Goal: Task Accomplishment & Management: Manage account settings

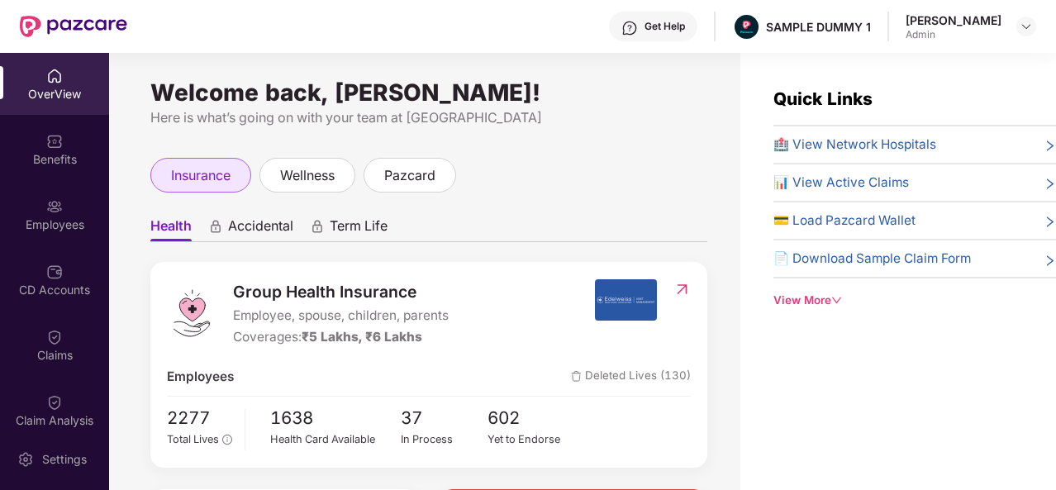
click at [207, 166] on span "insurance" at bounding box center [200, 175] width 59 height 21
click at [297, 169] on span "wellness" at bounding box center [307, 175] width 55 height 21
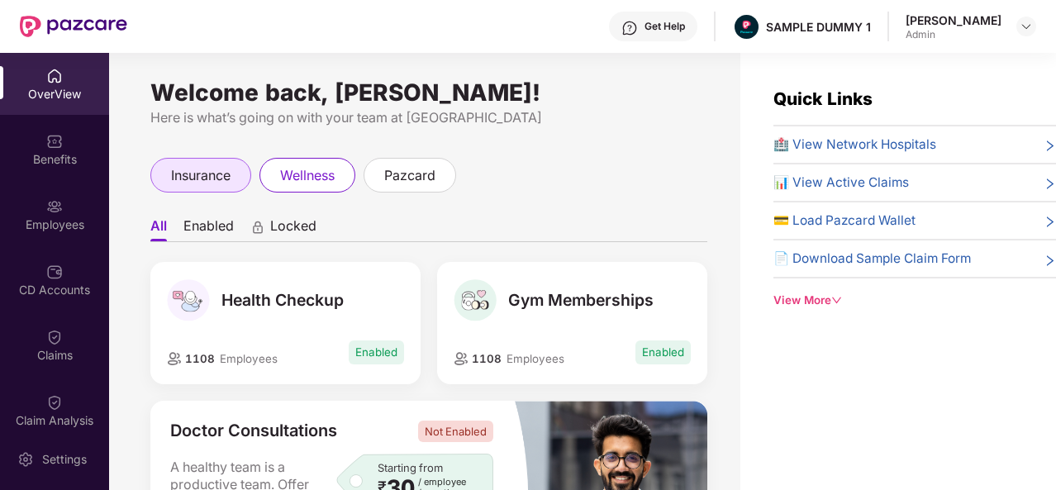
click at [203, 183] on span "insurance" at bounding box center [200, 175] width 59 height 21
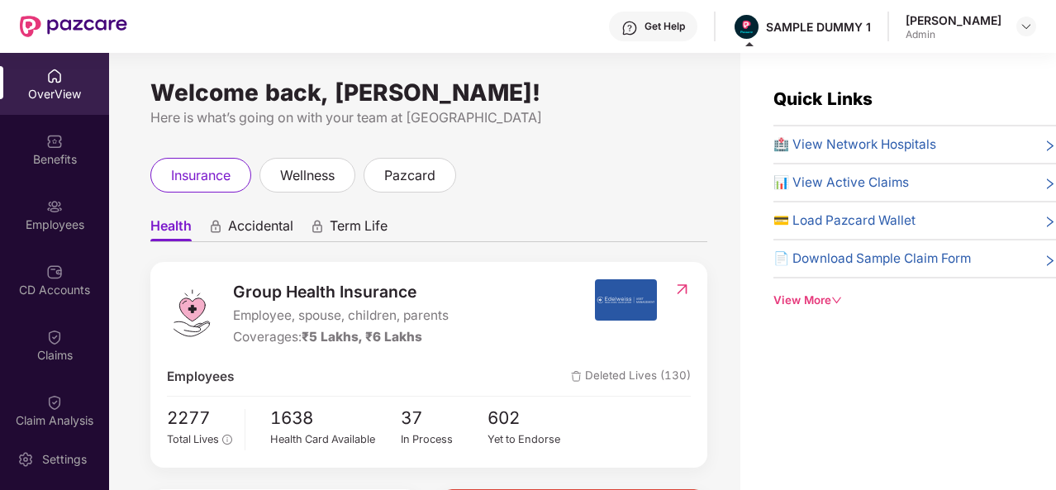
drag, startPoint x: 1003, startPoint y: 19, endPoint x: 911, endPoint y: 23, distance: 91.8
click at [911, 23] on div "Tanishq Sharma Admin" at bounding box center [971, 26] width 131 height 29
click at [889, 37] on div at bounding box center [888, 27] width 2 height 30
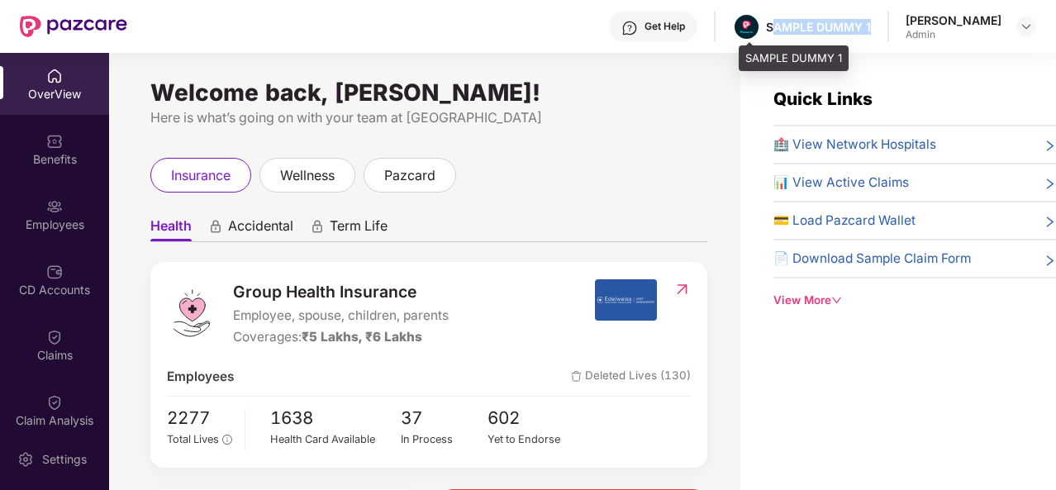
drag, startPoint x: 878, startPoint y: 23, endPoint x: 777, endPoint y: 26, distance: 101.7
click at [777, 26] on div "Get Help SAMPLE DUMMY 1 Tanishq Sharma Admin" at bounding box center [581, 26] width 909 height 53
drag, startPoint x: 692, startPoint y: 85, endPoint x: 661, endPoint y: 21, distance: 71.0
click at [661, 21] on div "Get Help SAMPLE DUMMY 1 Tanishq Sharma Admin OverView Benefits Employees CD Acc…" at bounding box center [528, 245] width 1056 height 490
click at [626, 53] on div "Welcome back, Tanishq Sharma! Here is what’s going on with your team at Pazcare…" at bounding box center [424, 281] width 631 height 457
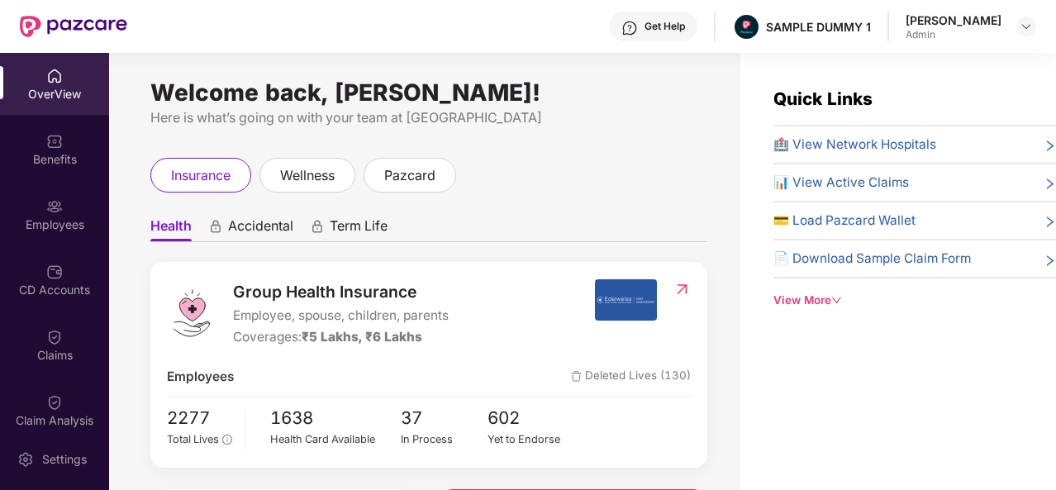
click at [654, 25] on div "Get Help" at bounding box center [665, 26] width 40 height 13
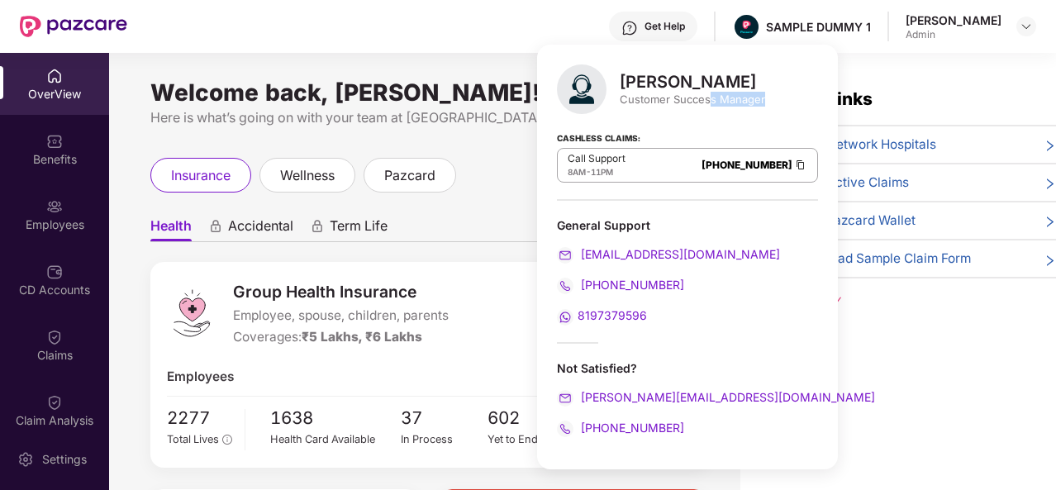
drag, startPoint x: 722, startPoint y: 95, endPoint x: 770, endPoint y: 93, distance: 48.0
click at [770, 93] on div "Mihir Singh Customer Success Manager Cashless Claims: Call Support 8AM - 11PM 0…" at bounding box center [687, 257] width 301 height 425
click at [607, 197] on div "Cashless Claims: Call Support 8AM - 11PM 080-3783-5420" at bounding box center [687, 159] width 261 height 83
click at [768, 359] on div "Mihir Singh Customer Success Manager Cashless Claims: Call Support 8AM - 11PM 0…" at bounding box center [687, 257] width 301 height 425
click at [502, 189] on div "insurance wellness pazcard" at bounding box center [428, 175] width 557 height 35
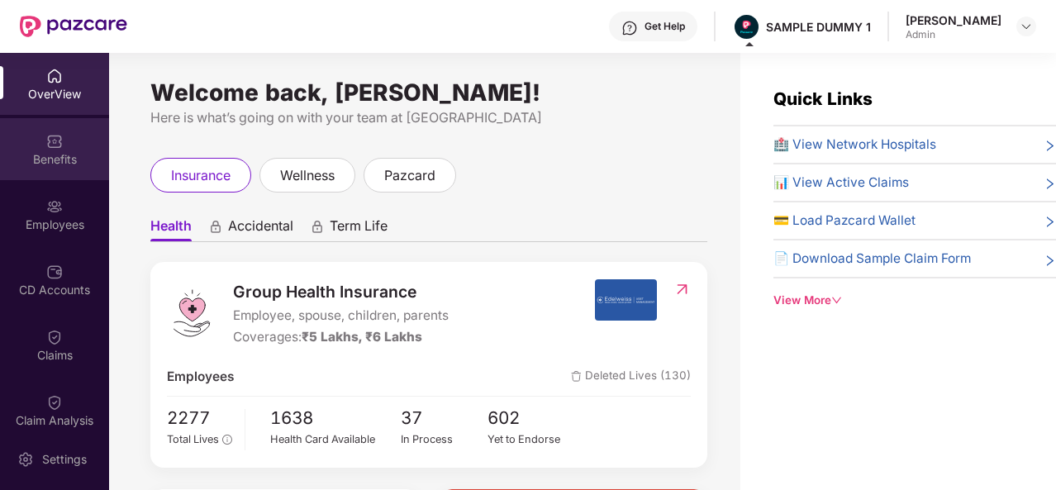
click at [60, 151] on div "Benefits" at bounding box center [54, 159] width 109 height 17
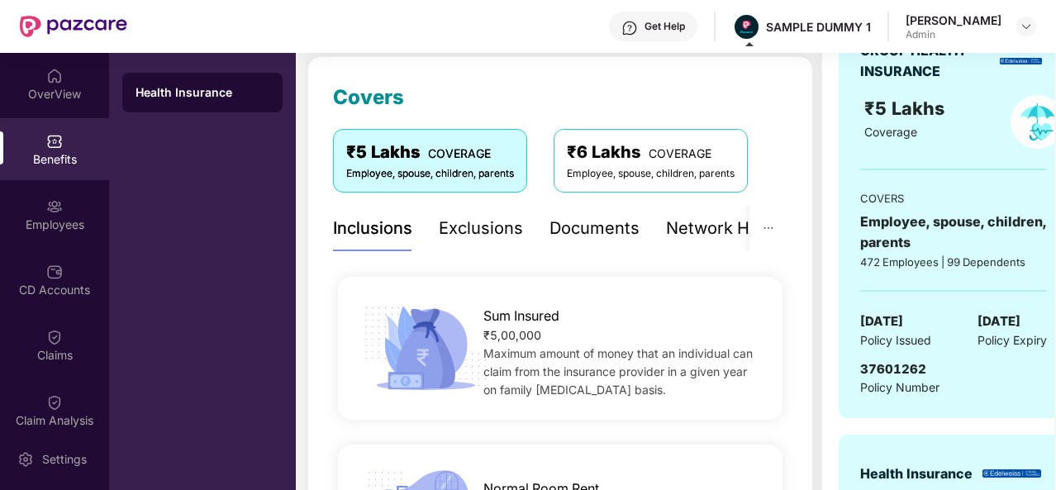
scroll to position [172, 0]
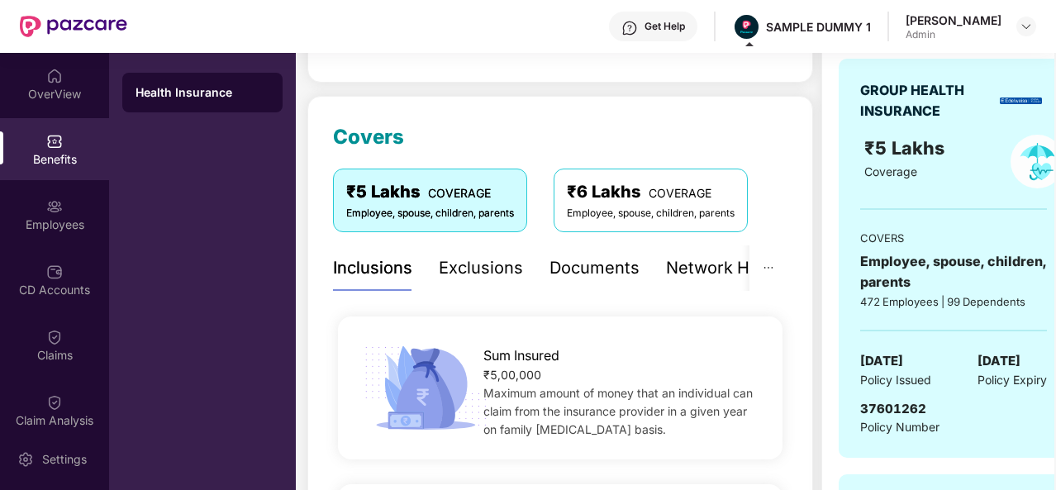
click at [488, 270] on div "Exclusions" at bounding box center [481, 268] width 84 height 26
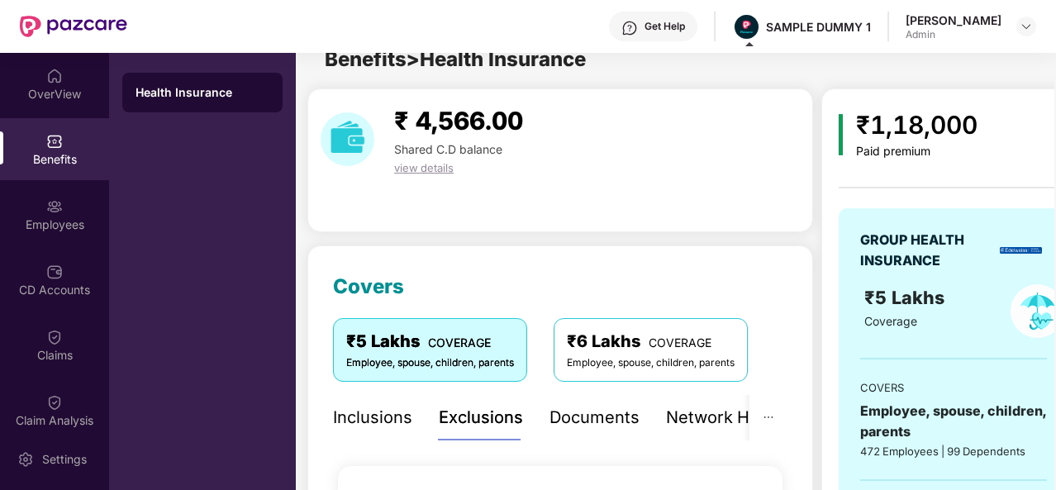
scroll to position [21, 0]
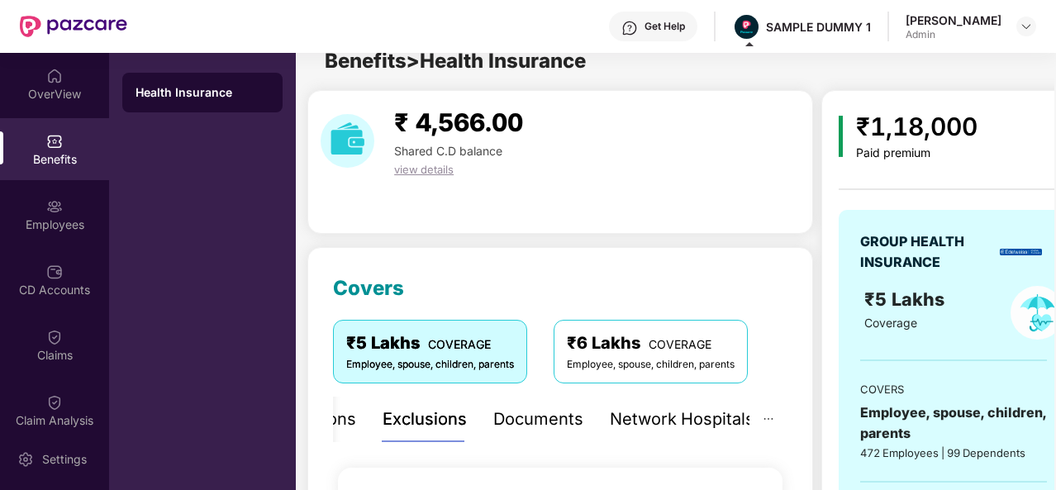
click at [540, 421] on div "Documents" at bounding box center [538, 420] width 90 height 26
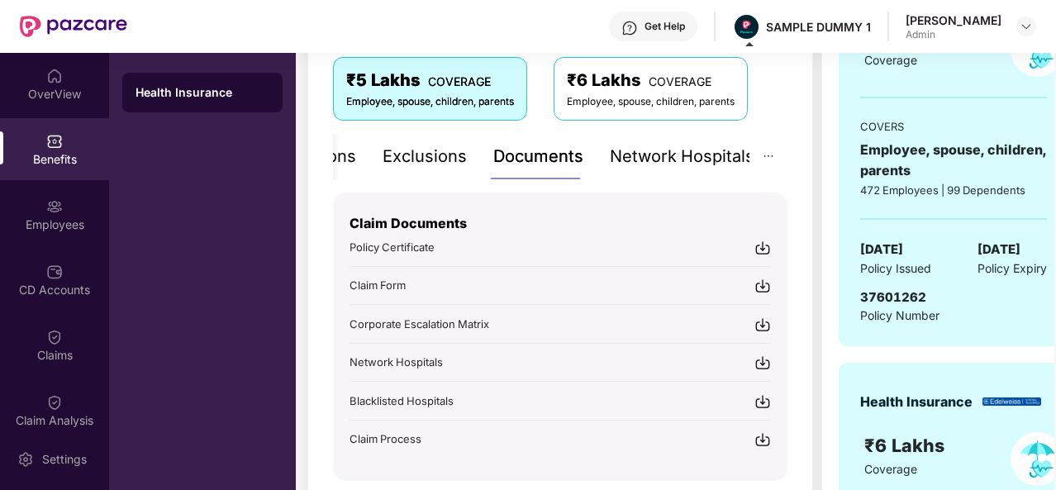
scroll to position [307, 0]
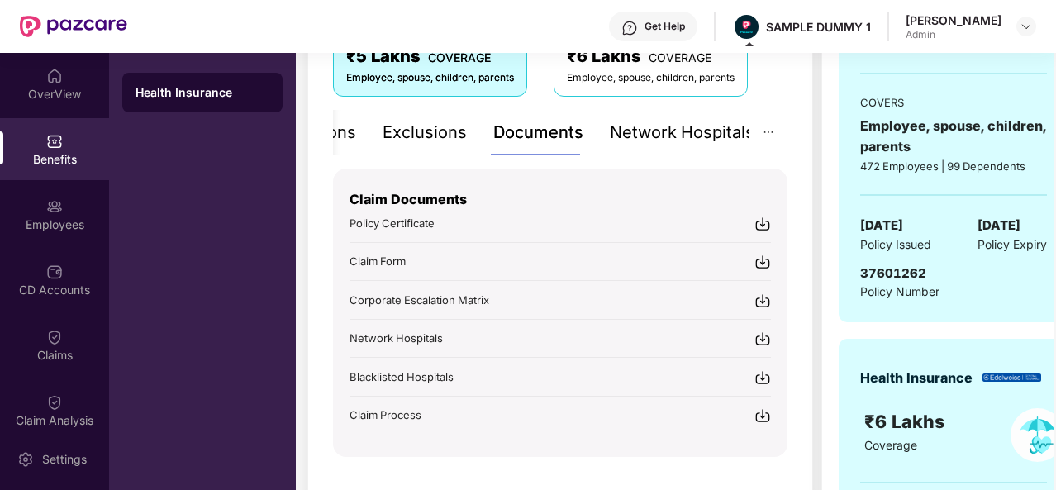
click at [659, 135] on div "Network Hospitals" at bounding box center [682, 133] width 145 height 26
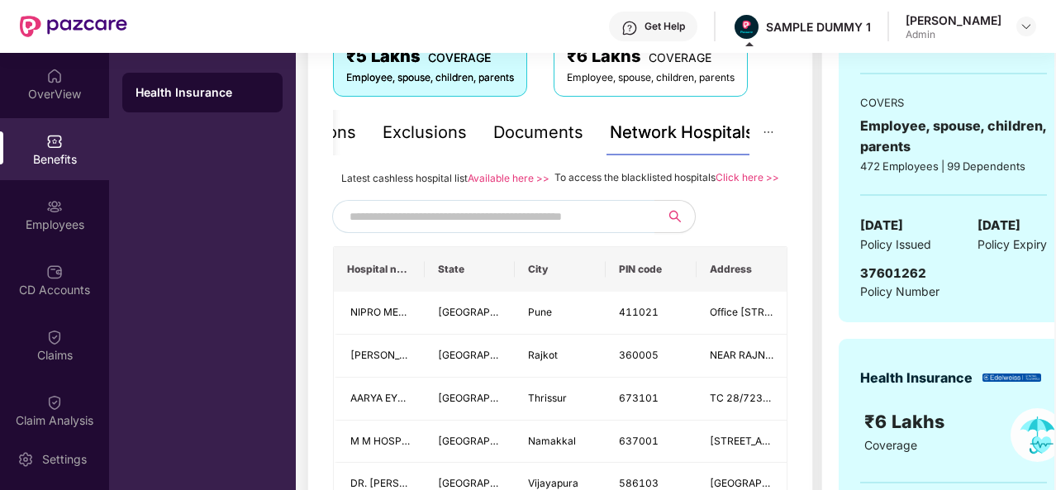
click at [457, 229] on input "text" at bounding box center [491, 216] width 283 height 25
type input "****"
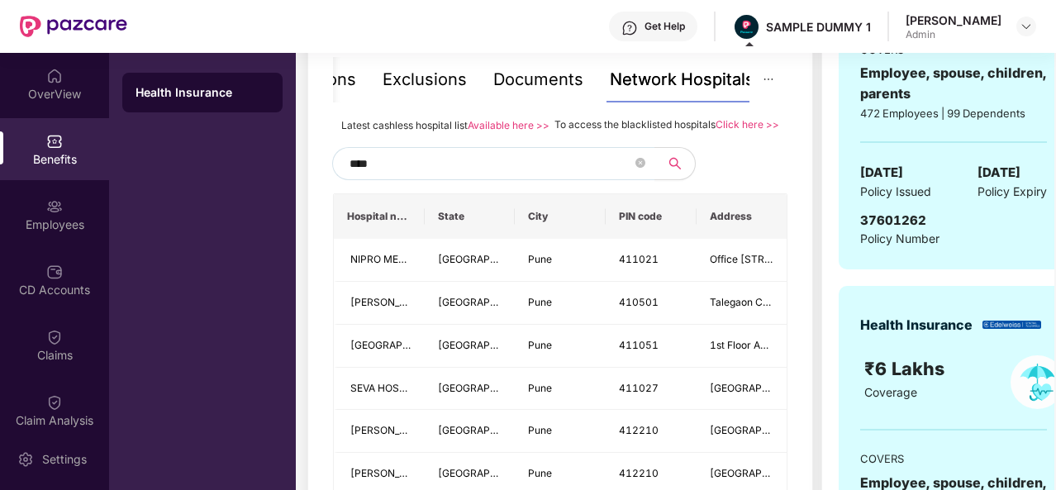
scroll to position [361, 0]
click at [641, 167] on icon "close-circle" at bounding box center [640, 162] width 10 height 10
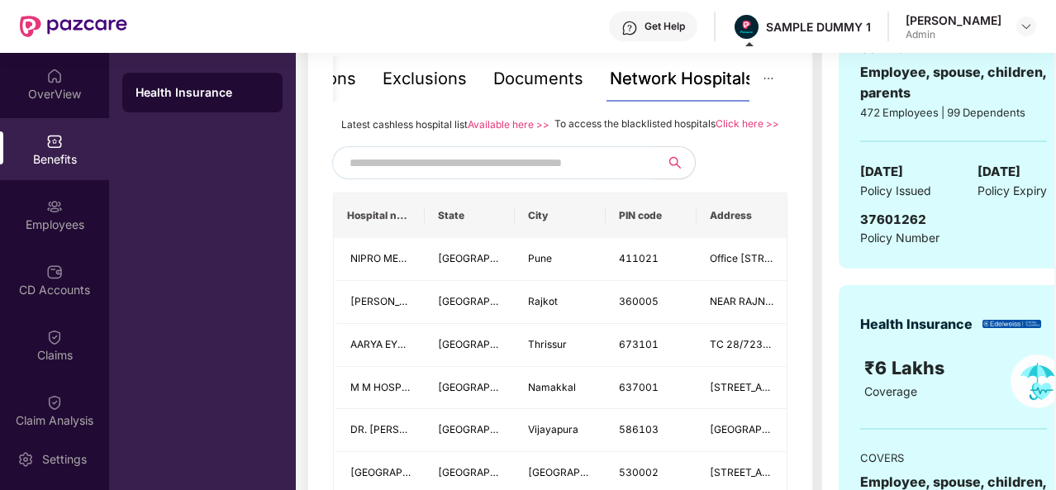
click at [735, 176] on div at bounding box center [560, 162] width 454 height 33
click at [64, 217] on div "Employees" at bounding box center [54, 224] width 109 height 17
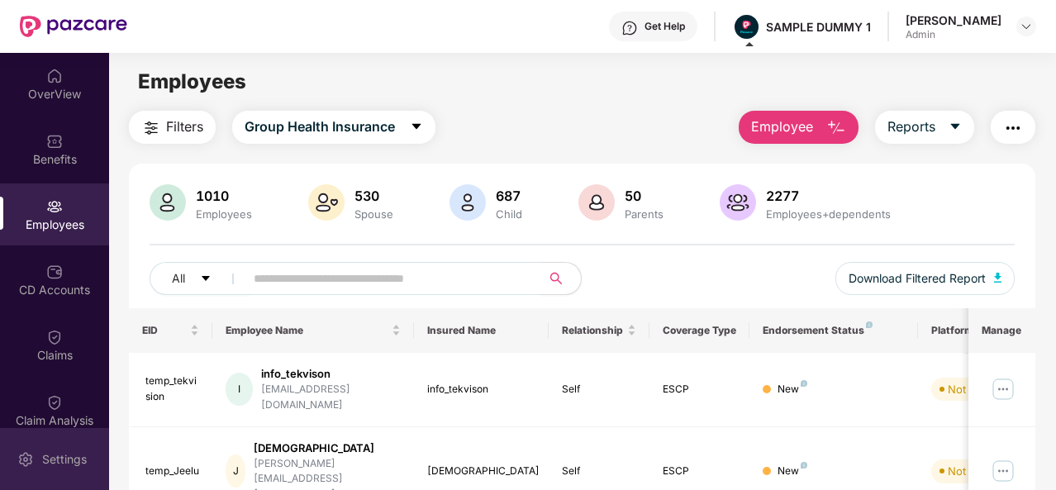
click at [74, 455] on div "Settings" at bounding box center [64, 459] width 55 height 17
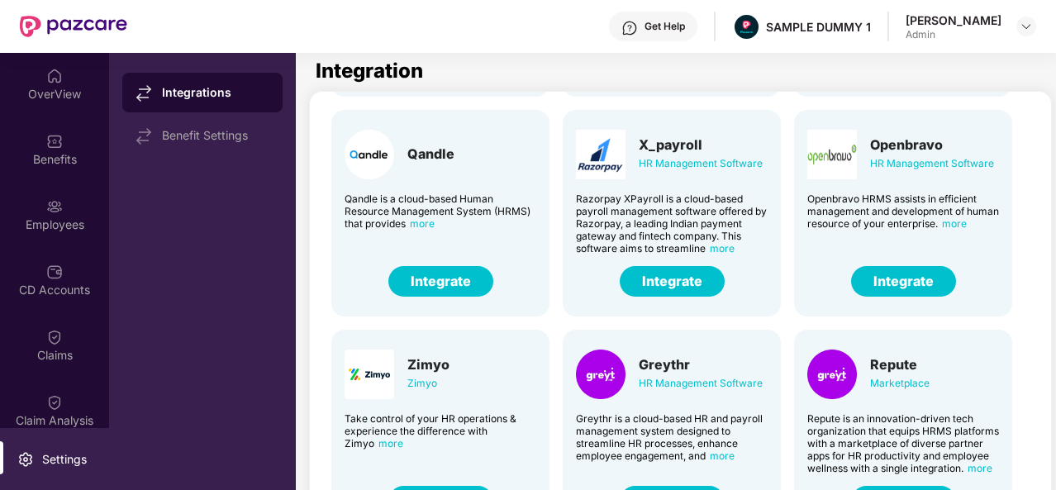
scroll to position [408, 0]
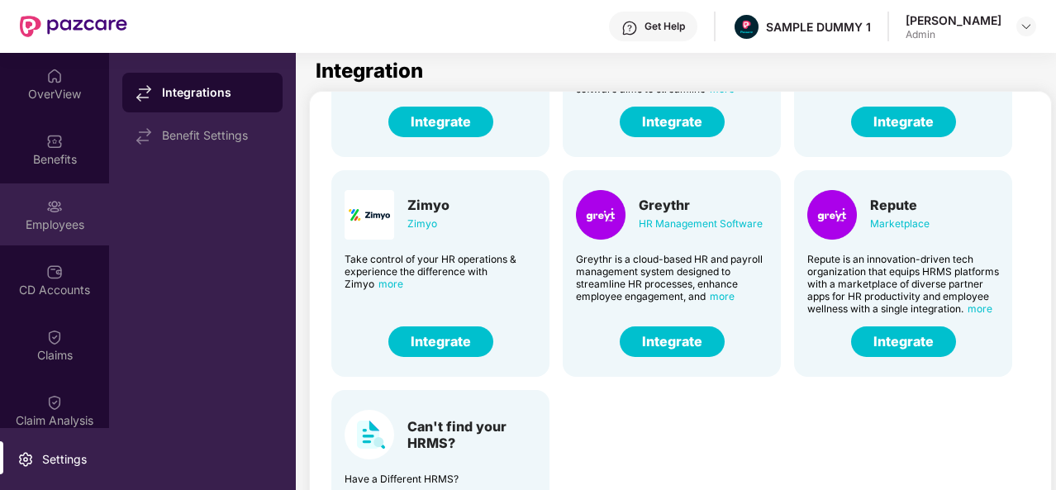
click at [61, 222] on div "Employees" at bounding box center [54, 224] width 109 height 17
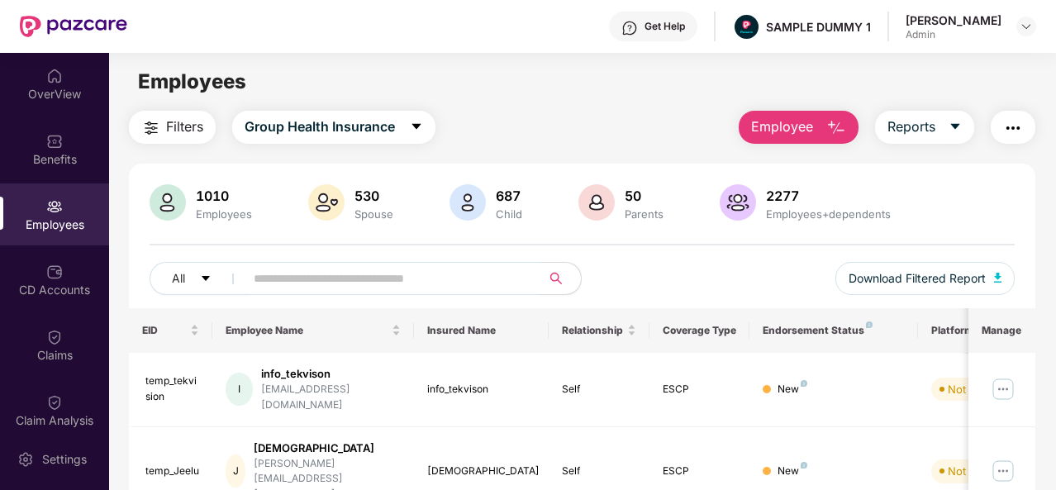
click at [828, 131] on img "button" at bounding box center [836, 128] width 20 height 20
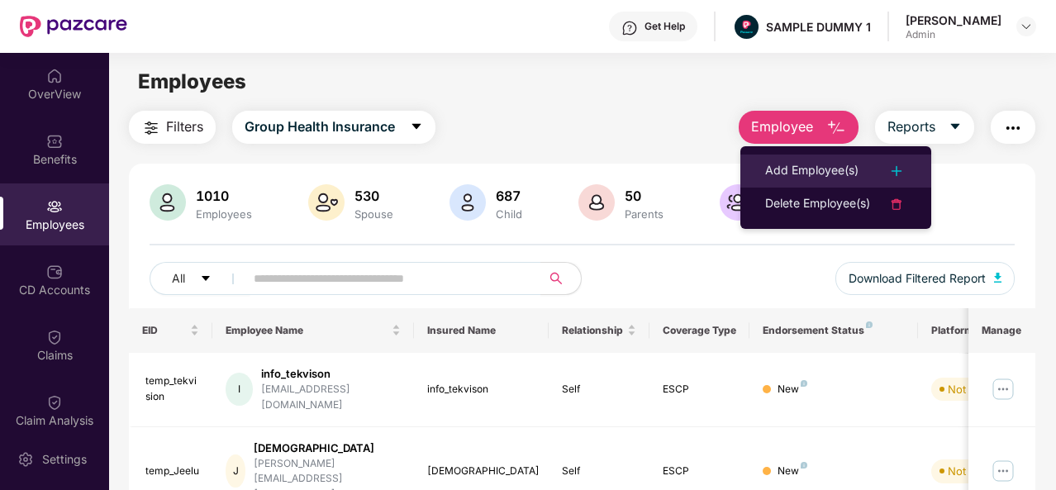
click at [848, 161] on div "Add Employee(s)" at bounding box center [811, 171] width 93 height 20
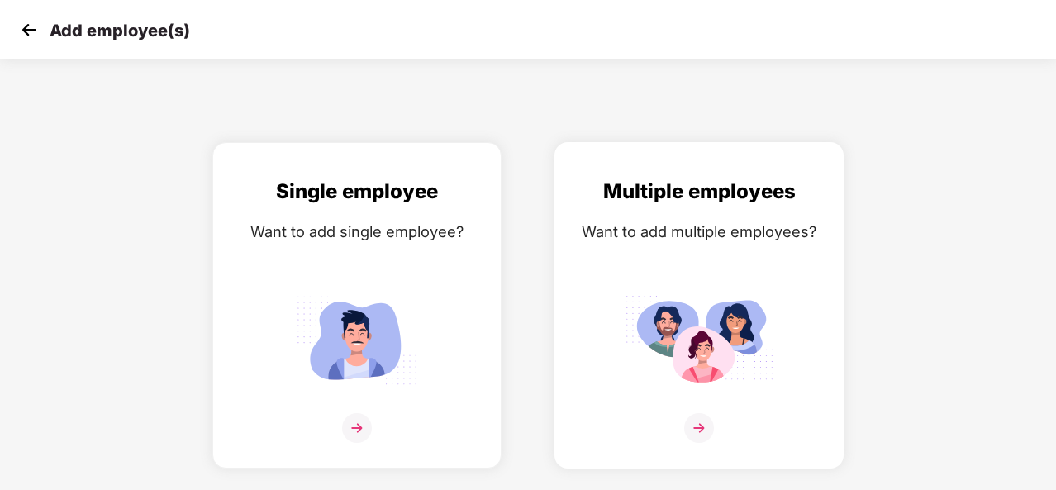
click at [696, 428] on img at bounding box center [699, 428] width 30 height 30
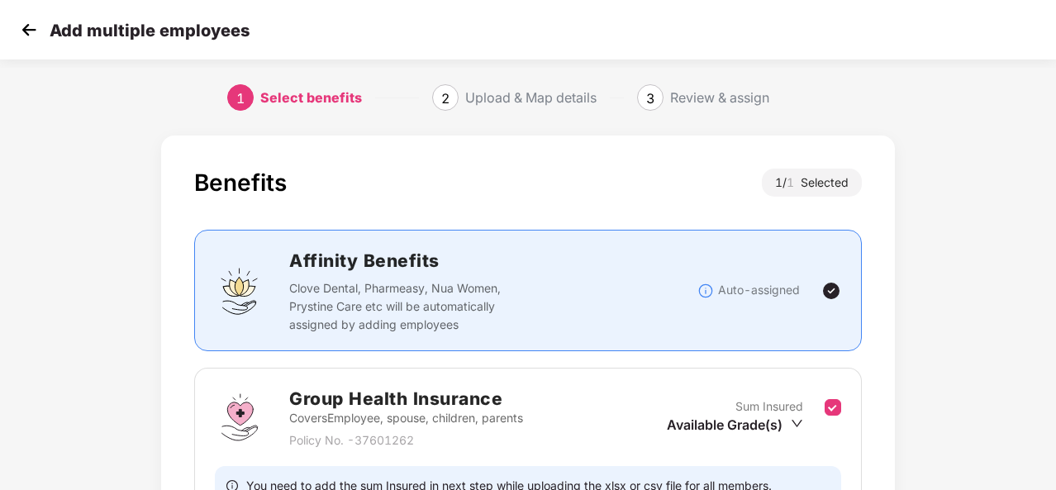
scroll to position [174, 0]
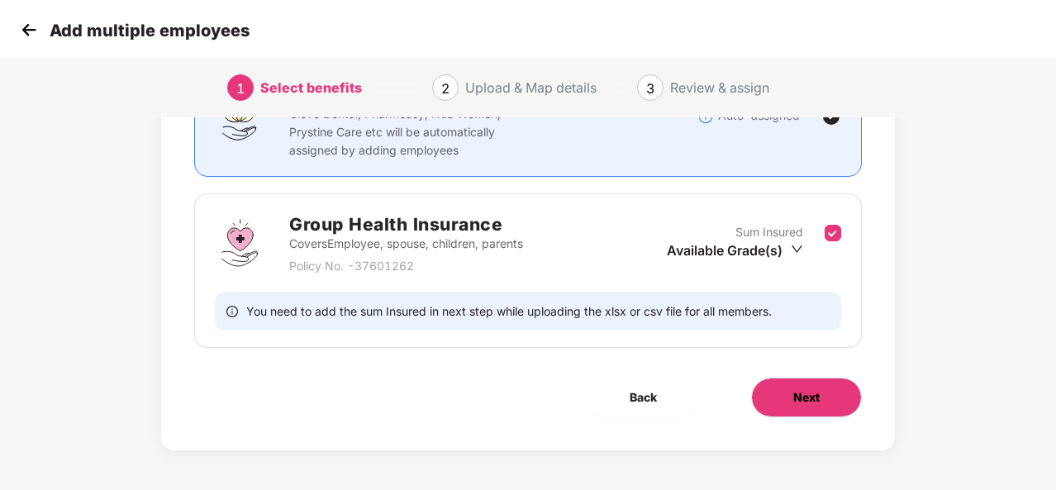
click at [798, 402] on span "Next" at bounding box center [806, 397] width 26 height 18
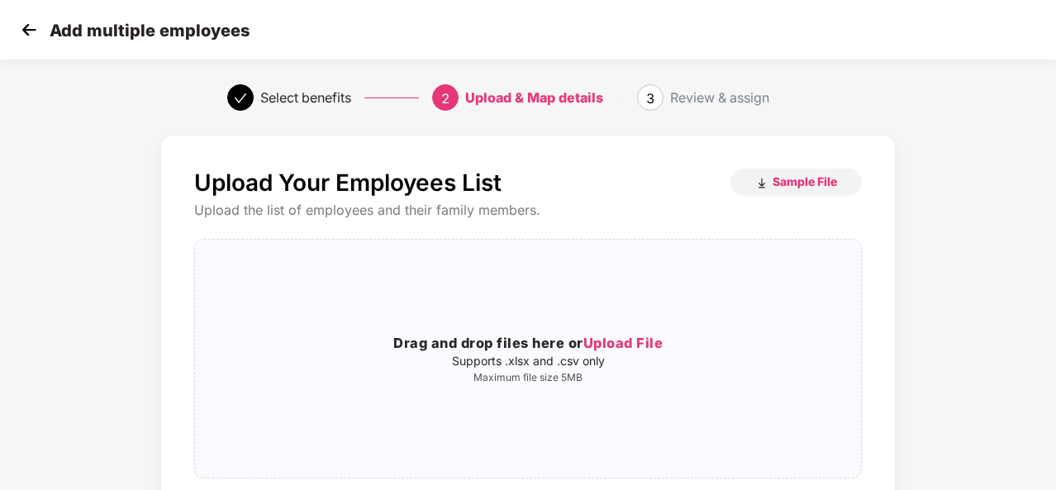
scroll to position [105, 0]
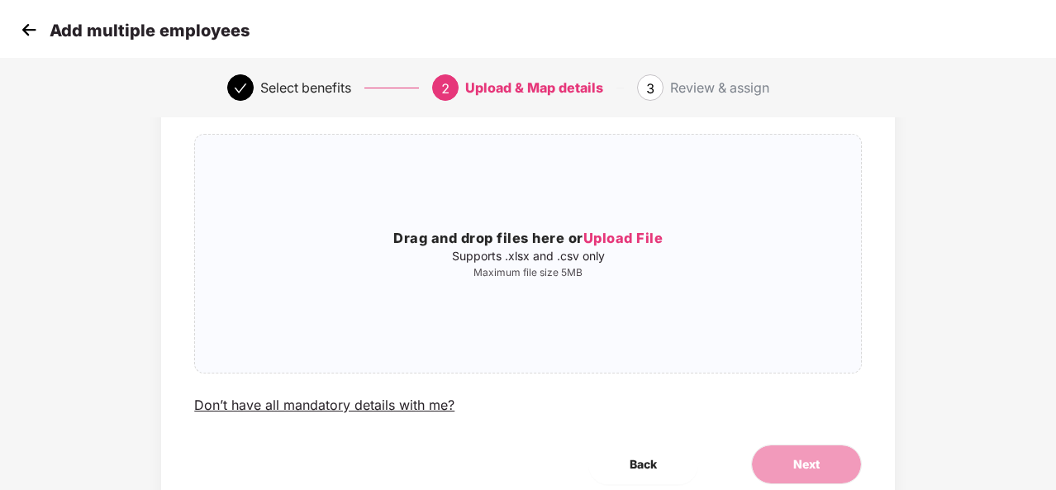
click at [27, 27] on img at bounding box center [29, 29] width 25 height 25
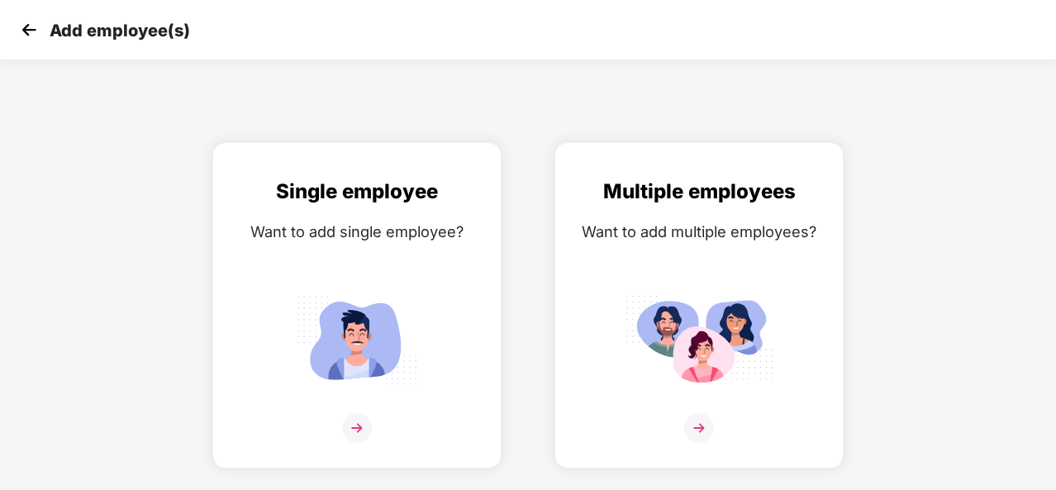
click at [29, 21] on img at bounding box center [29, 29] width 25 height 25
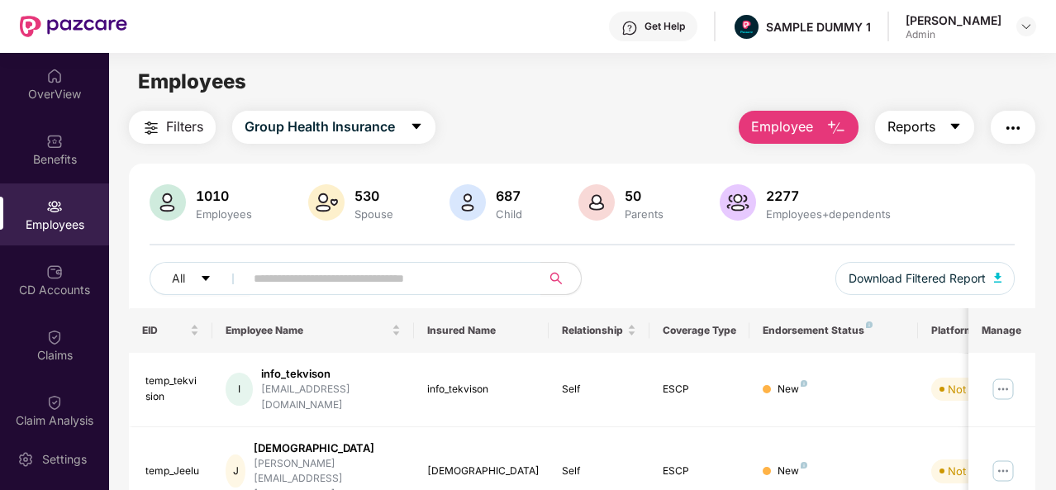
click at [946, 131] on button "Reports" at bounding box center [924, 127] width 99 height 33
click at [1016, 126] on img "button" at bounding box center [1013, 128] width 20 height 20
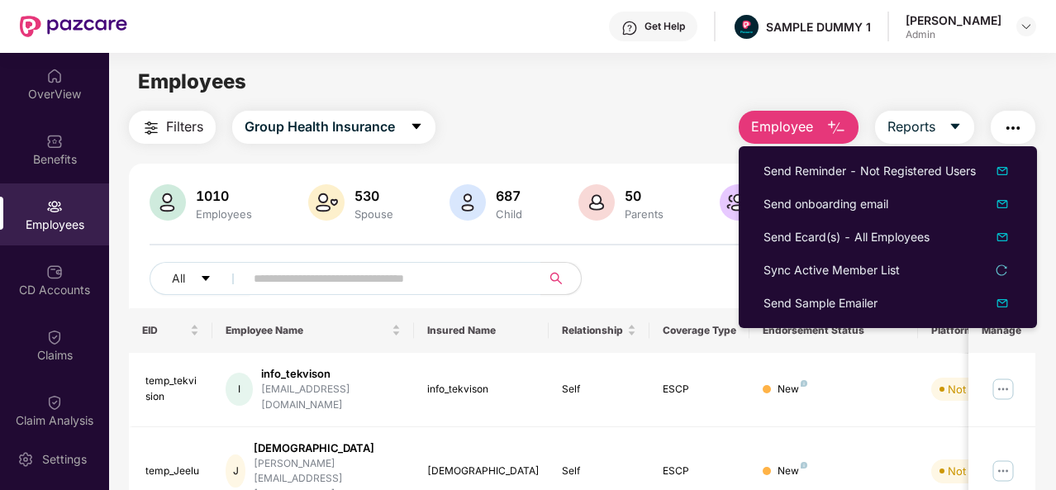
click at [1016, 126] on img "button" at bounding box center [1013, 128] width 20 height 20
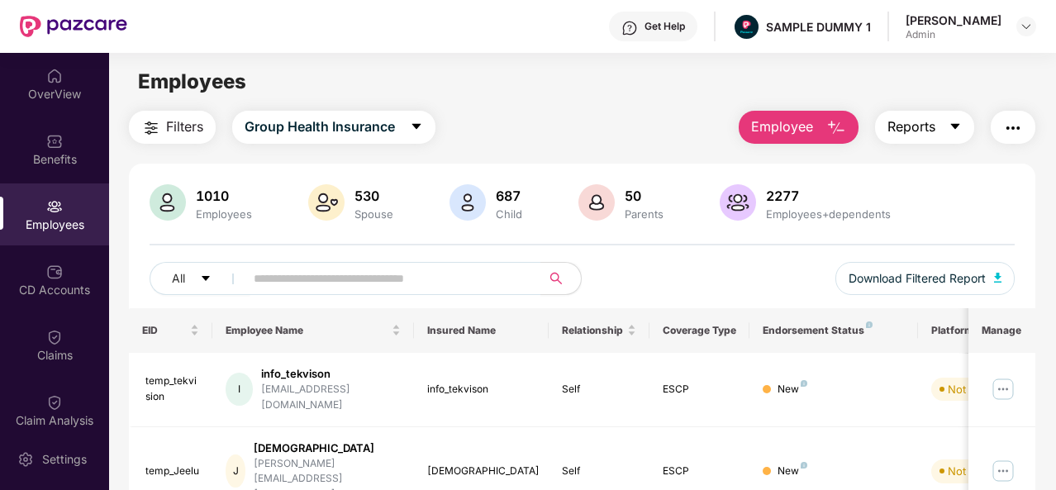
click at [945, 132] on button "Reports" at bounding box center [924, 127] width 99 height 33
click at [983, 107] on main "Employees Filters Group Health Insurance Employee Reports 1010 Employees 530 Sp…" at bounding box center [582, 298] width 946 height 490
click at [1022, 126] on img "button" at bounding box center [1013, 128] width 20 height 20
click at [1021, 81] on div "Employees" at bounding box center [582, 81] width 946 height 31
click at [1016, 130] on img "button" at bounding box center [1013, 128] width 20 height 20
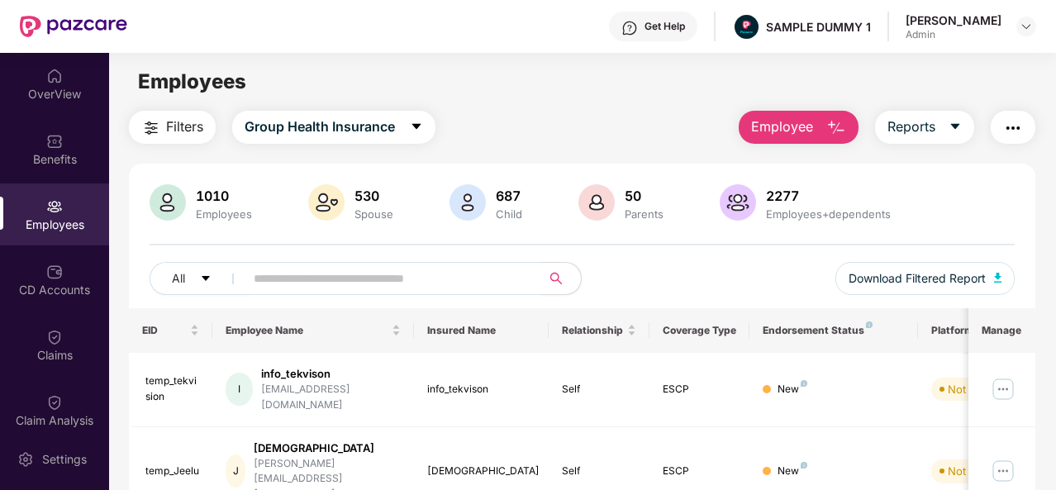
click at [1007, 93] on div "Employees" at bounding box center [582, 81] width 946 height 31
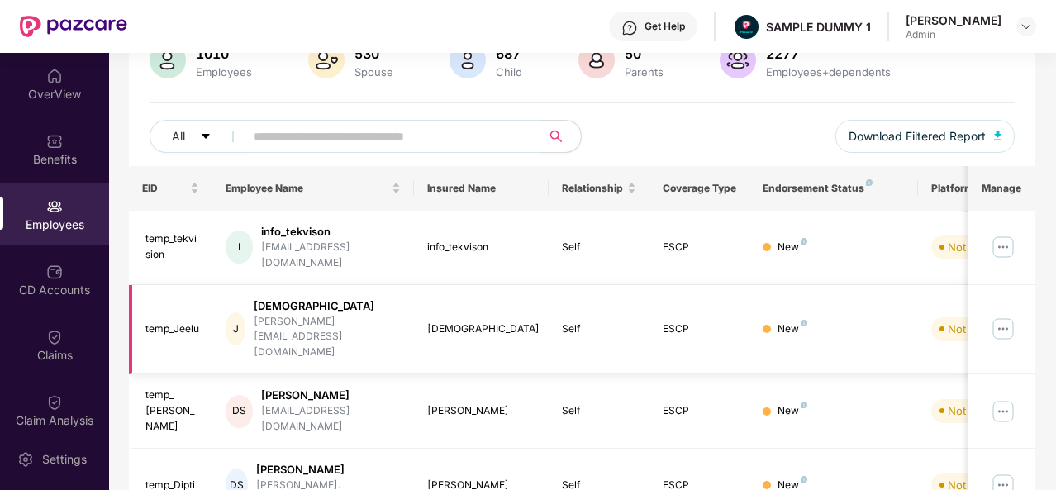
scroll to position [190, 0]
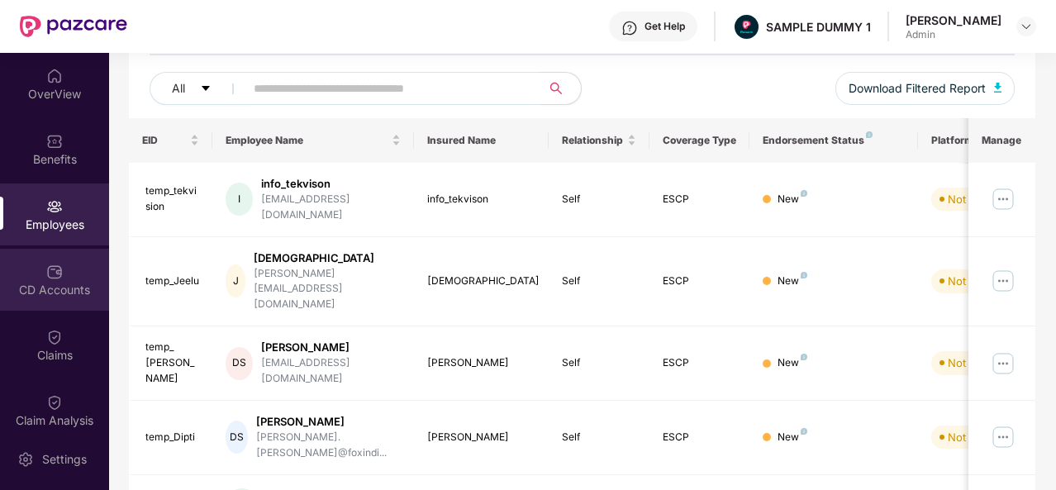
click at [50, 284] on div "CD Accounts" at bounding box center [54, 290] width 109 height 17
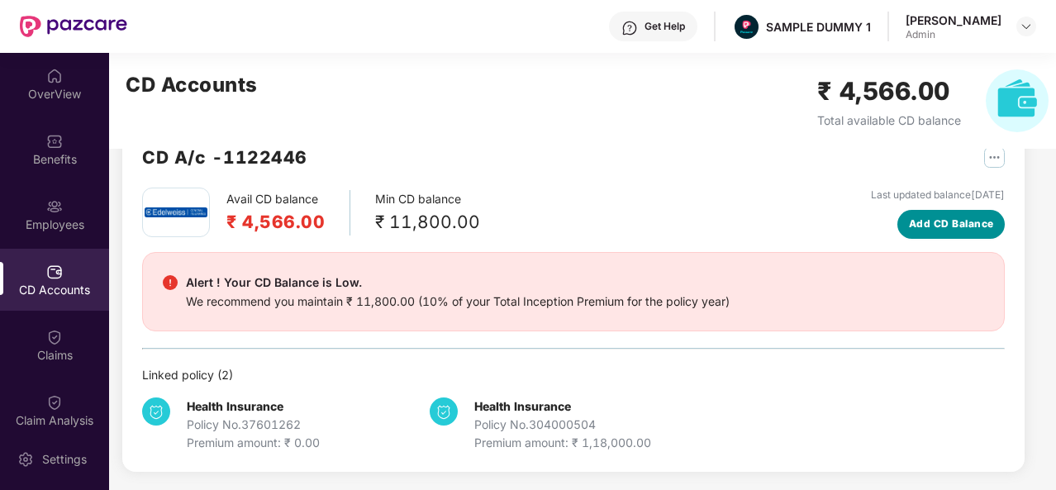
click at [978, 222] on span "Add CD Balance" at bounding box center [951, 224] width 85 height 16
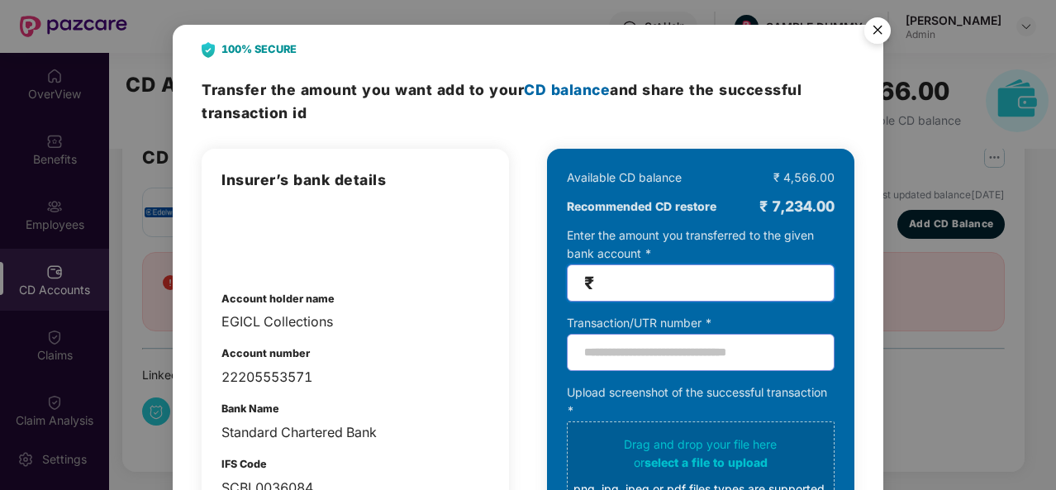
click at [638, 280] on input "number" at bounding box center [707, 283] width 220 height 19
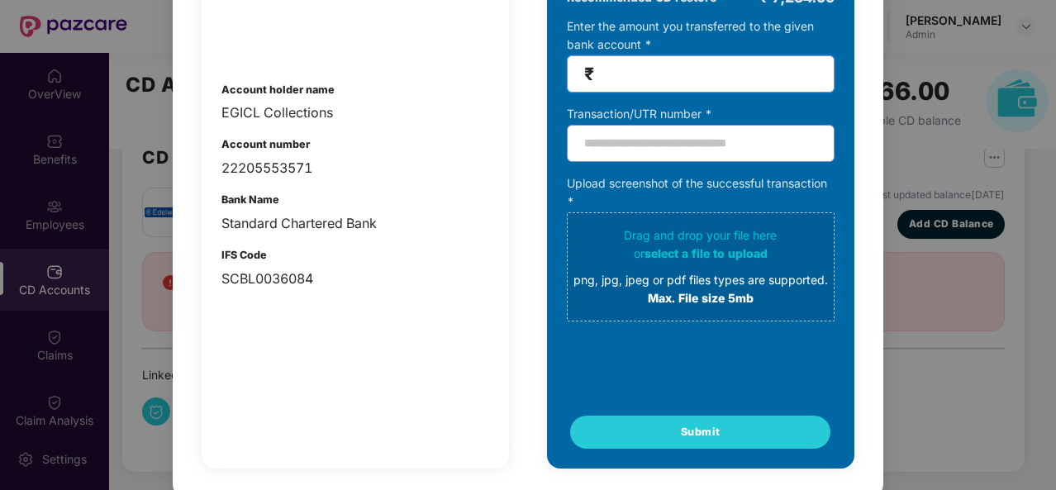
scroll to position [0, 0]
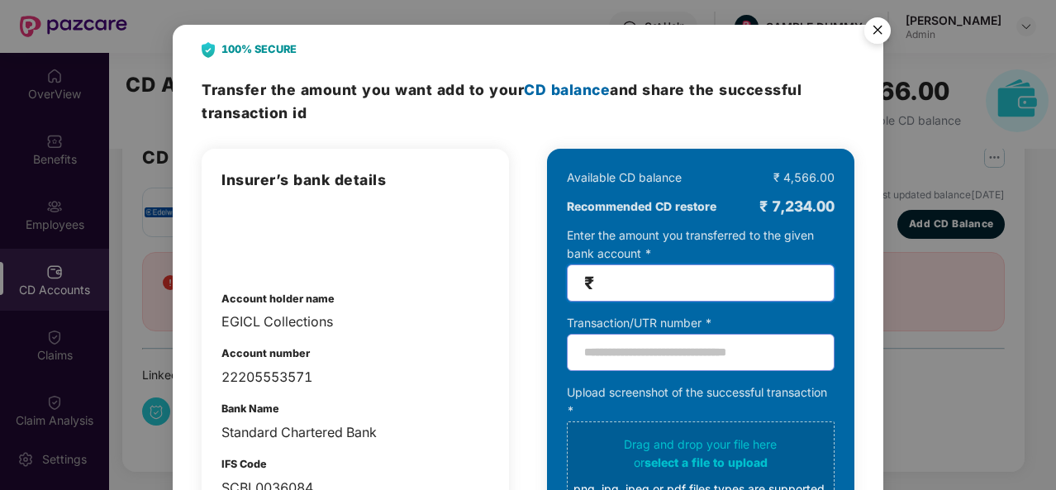
type input "*****"
click at [884, 39] on img "Close" at bounding box center [877, 33] width 46 height 46
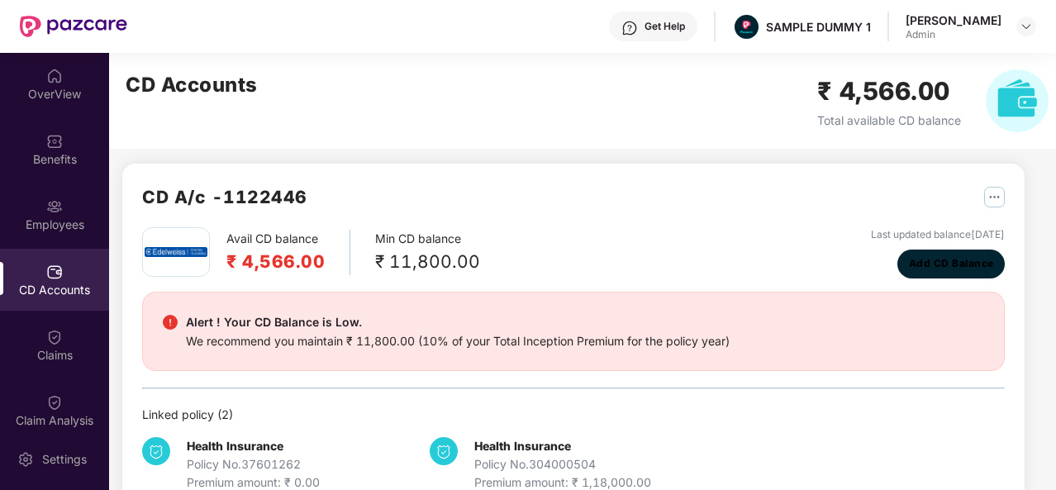
scroll to position [45, 0]
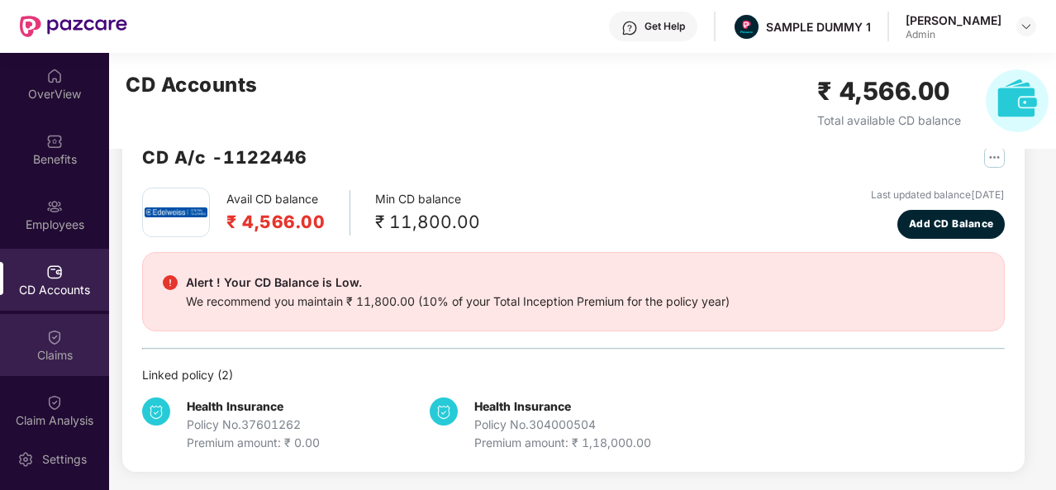
click at [56, 345] on img at bounding box center [54, 337] width 17 height 17
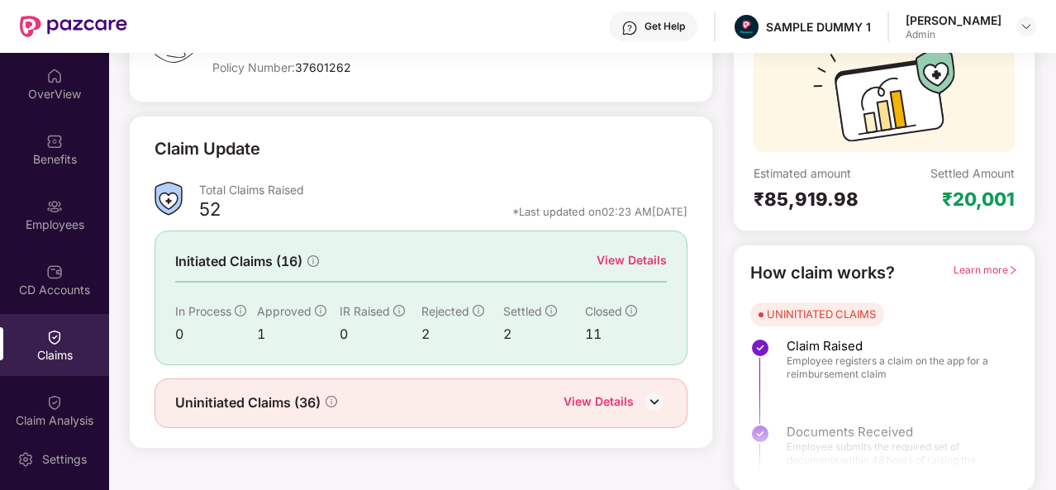
scroll to position [155, 0]
click at [646, 255] on div "View Details" at bounding box center [632, 260] width 70 height 18
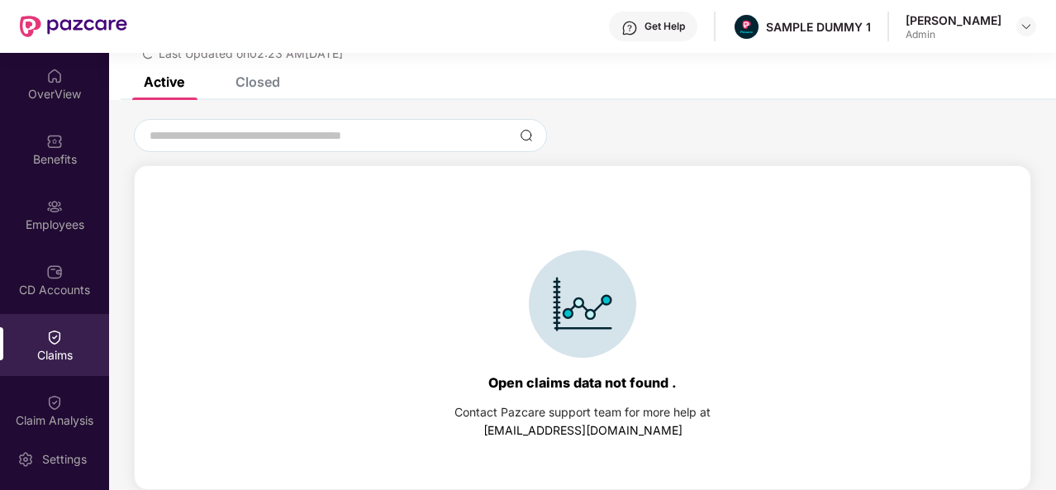
scroll to position [71, 0]
click at [258, 82] on div "Closed" at bounding box center [258, 82] width 45 height 17
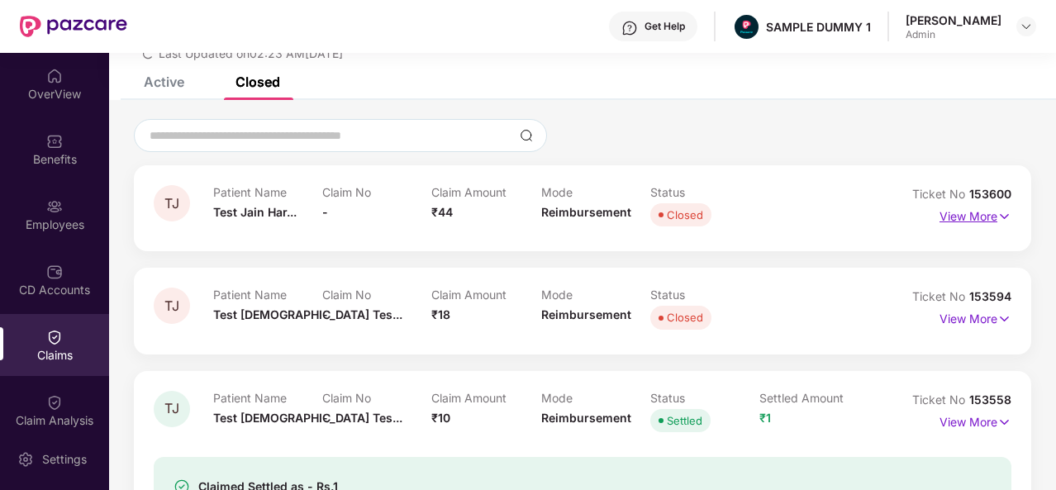
click at [973, 221] on p "View More" at bounding box center [976, 214] width 72 height 22
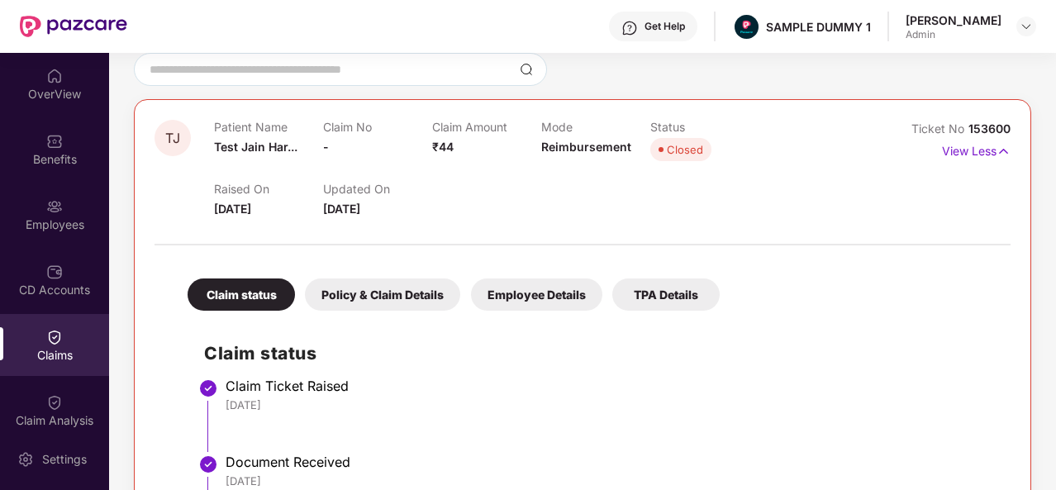
scroll to position [122, 0]
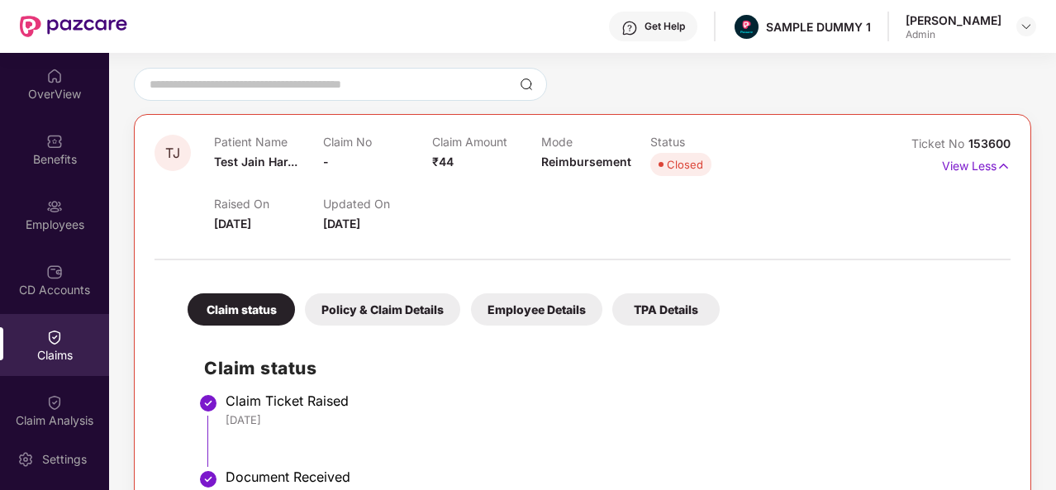
click at [421, 298] on div "Policy & Claim Details" at bounding box center [382, 309] width 155 height 32
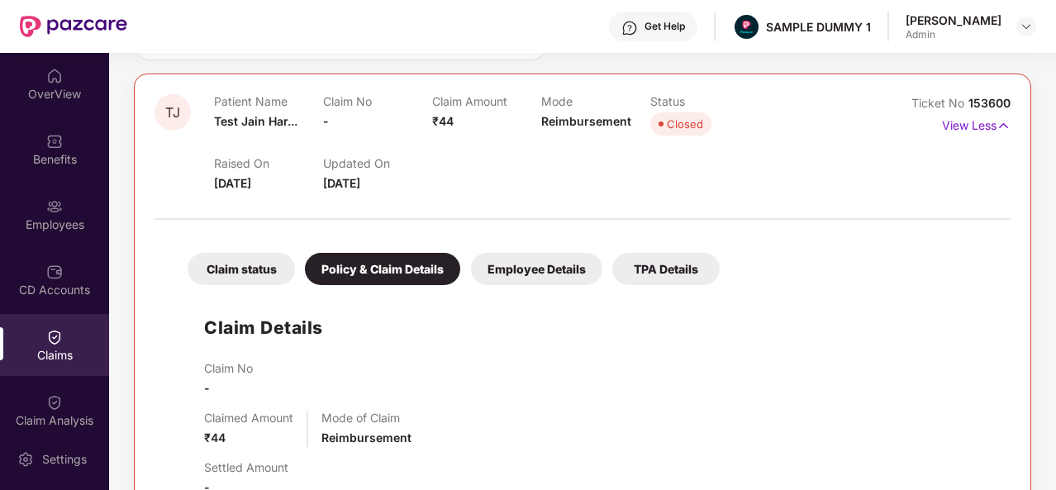
scroll to position [157, 0]
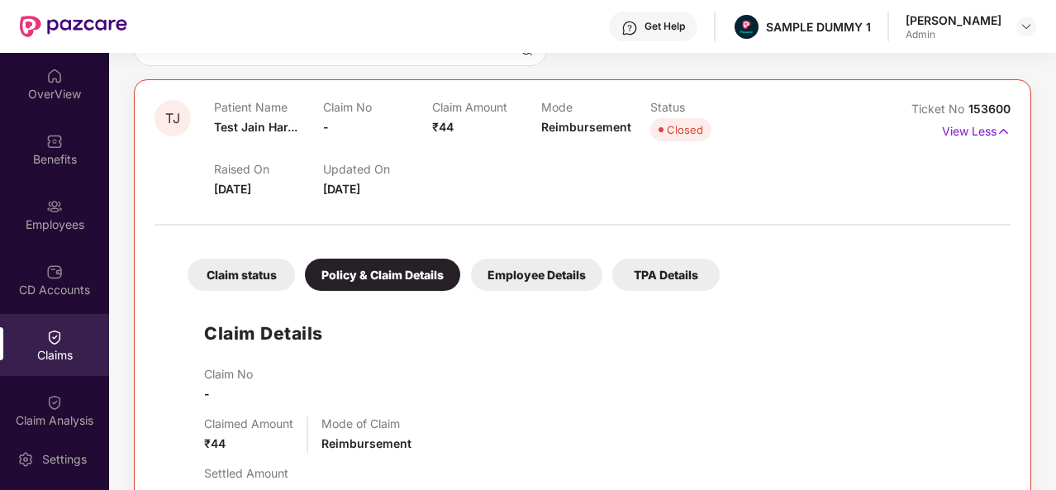
click at [572, 260] on div "Employee Details" at bounding box center [536, 275] width 131 height 32
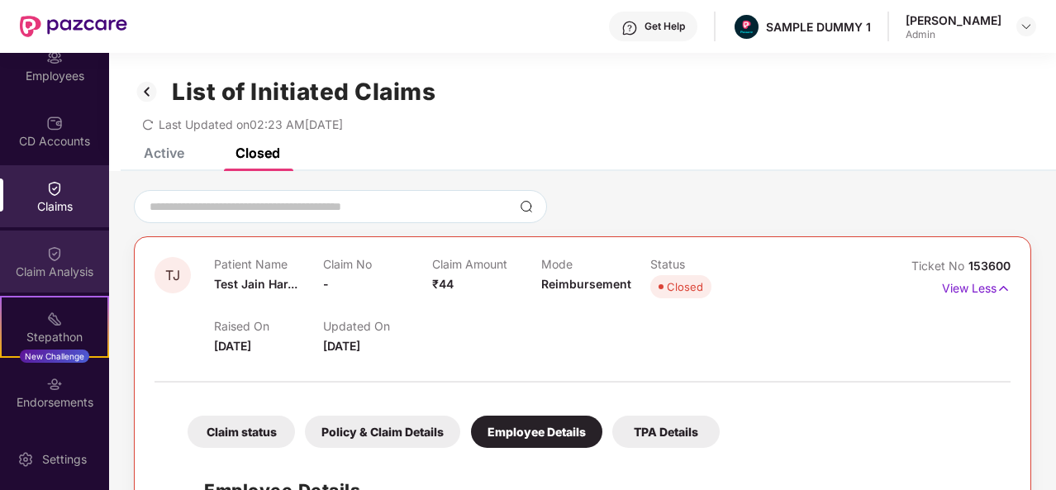
scroll to position [175, 0]
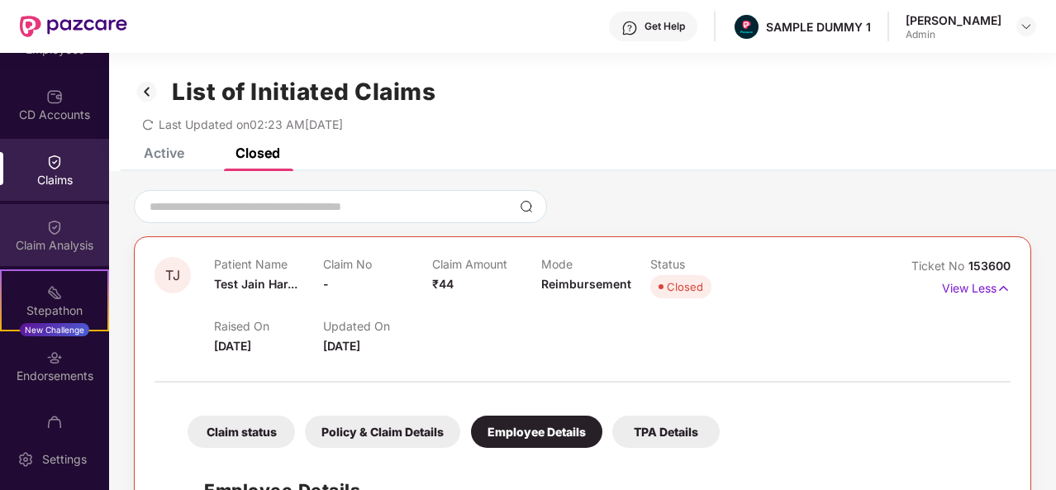
click at [46, 231] on img at bounding box center [54, 227] width 17 height 17
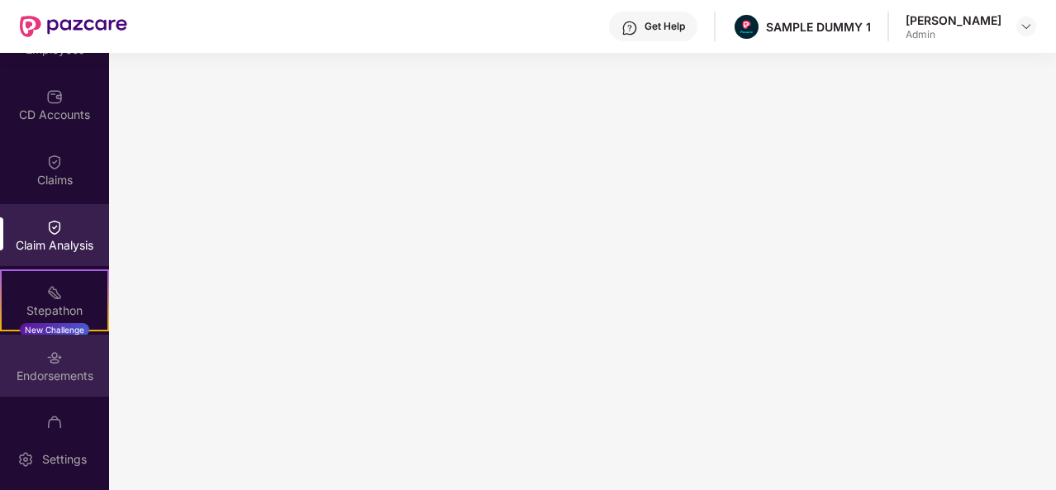
scroll to position [217, 0]
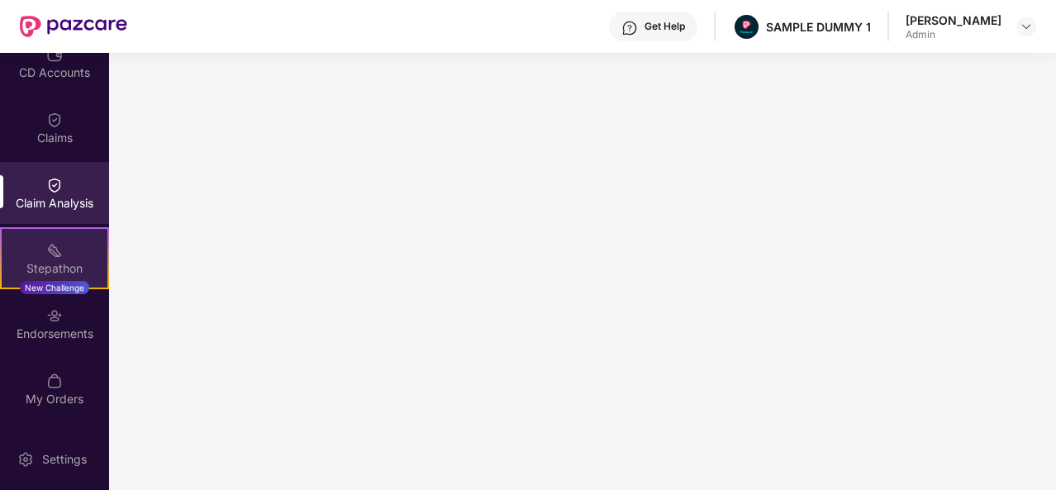
click at [41, 258] on div "Stepathon New Challenge" at bounding box center [54, 258] width 109 height 62
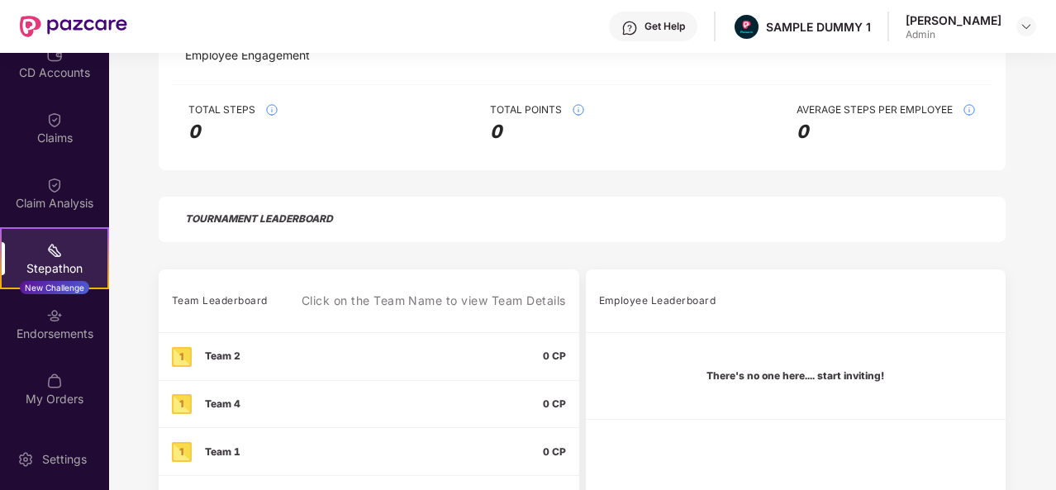
scroll to position [399, 0]
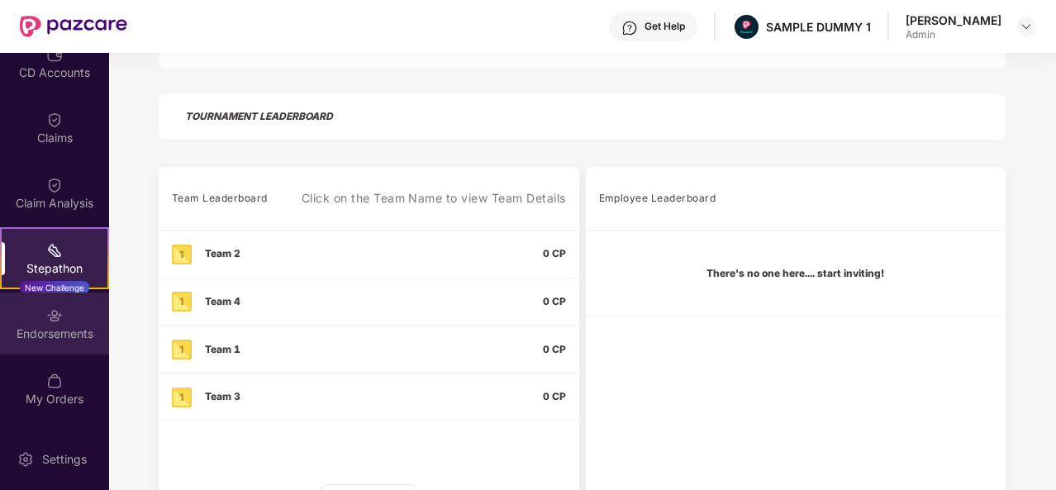
click at [46, 321] on img at bounding box center [54, 315] width 17 height 17
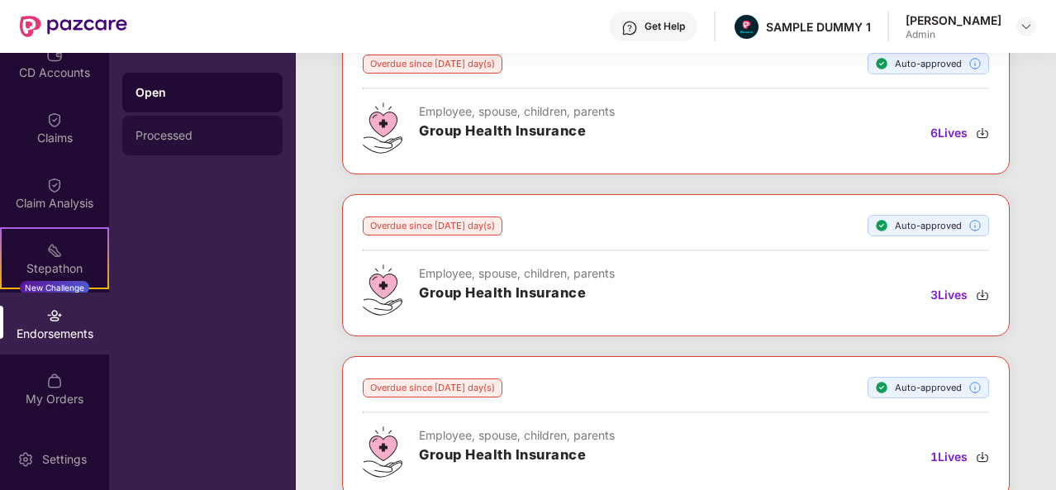
scroll to position [112, 0]
click at [184, 141] on div "Processed" at bounding box center [203, 135] width 134 height 13
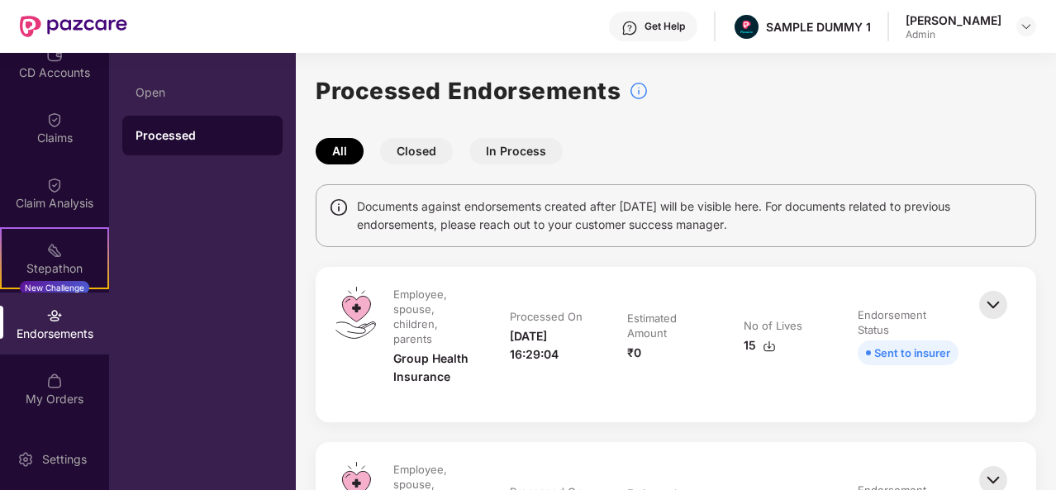
scroll to position [147, 0]
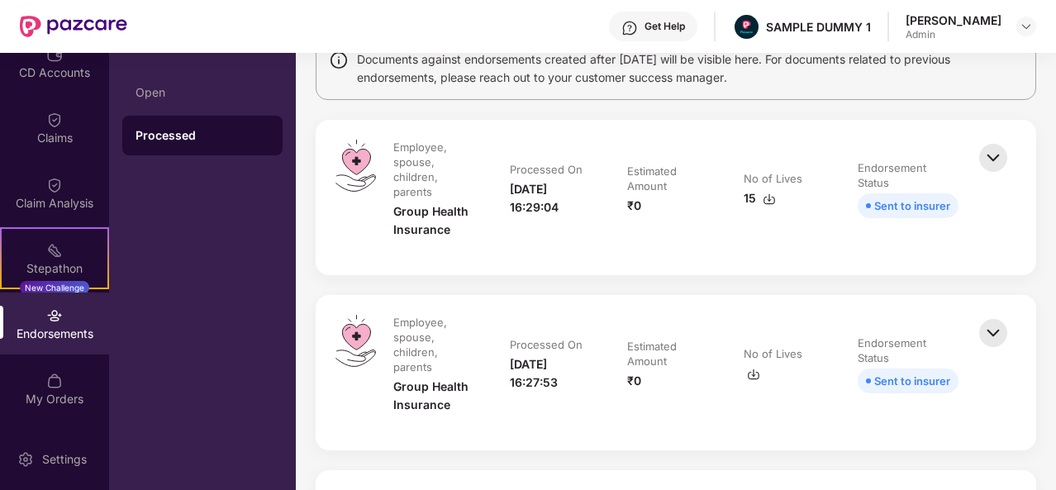
click at [989, 159] on img at bounding box center [993, 158] width 36 height 36
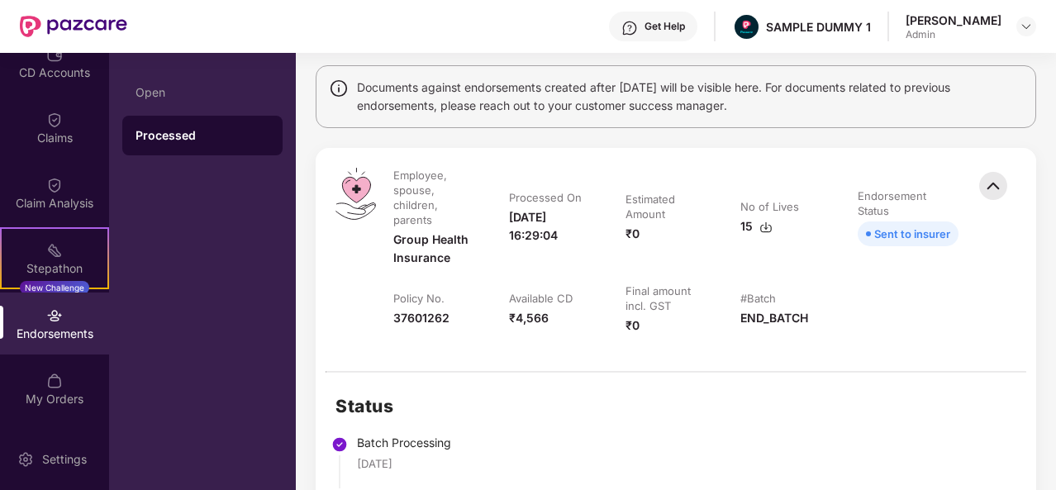
scroll to position [277, 0]
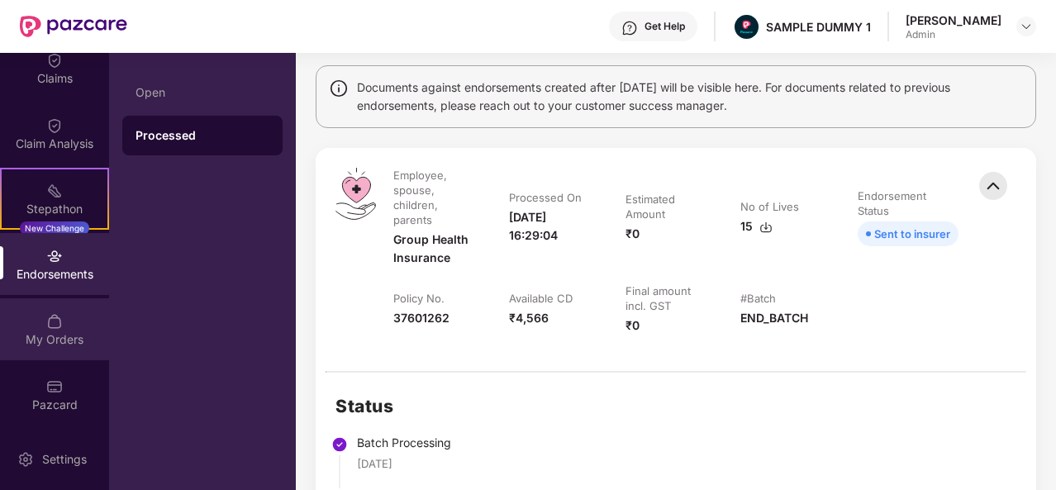
click at [60, 323] on div "My Orders" at bounding box center [54, 329] width 109 height 62
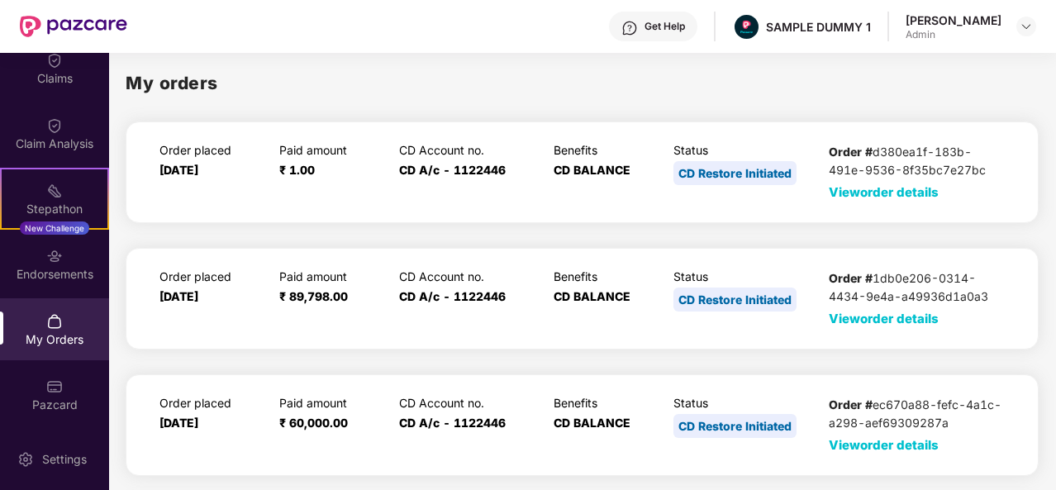
click at [886, 193] on span "View order details" at bounding box center [884, 192] width 110 height 16
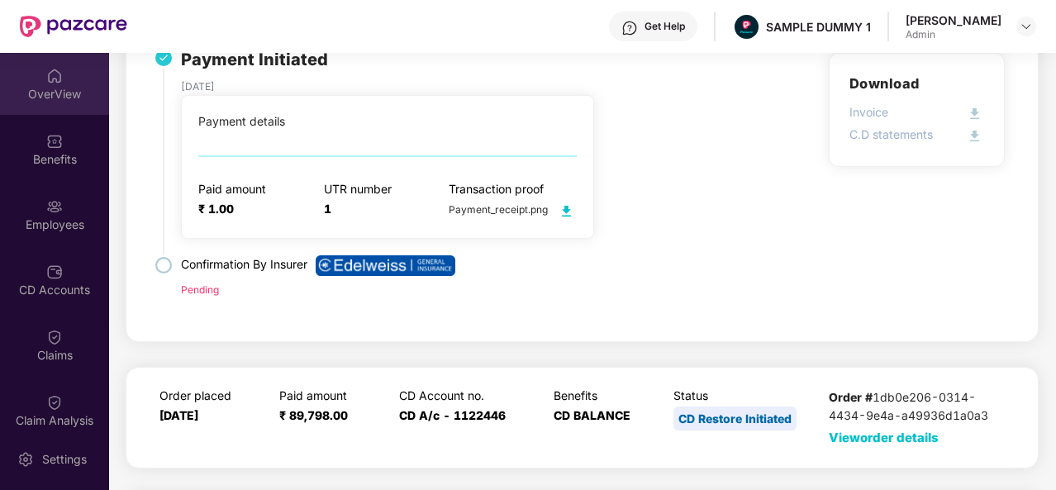
click at [58, 100] on div "OverView" at bounding box center [54, 94] width 109 height 17
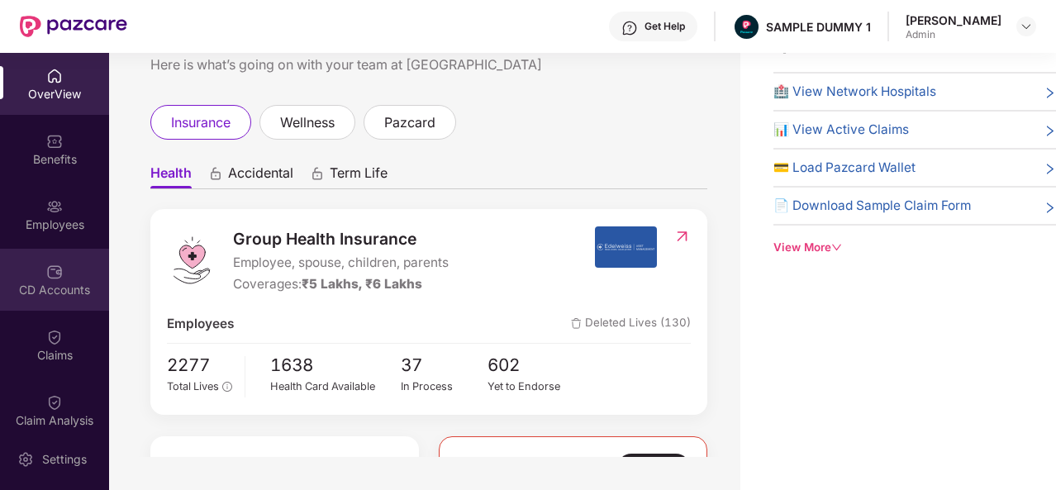
click at [64, 288] on div "CD Accounts" at bounding box center [54, 290] width 109 height 17
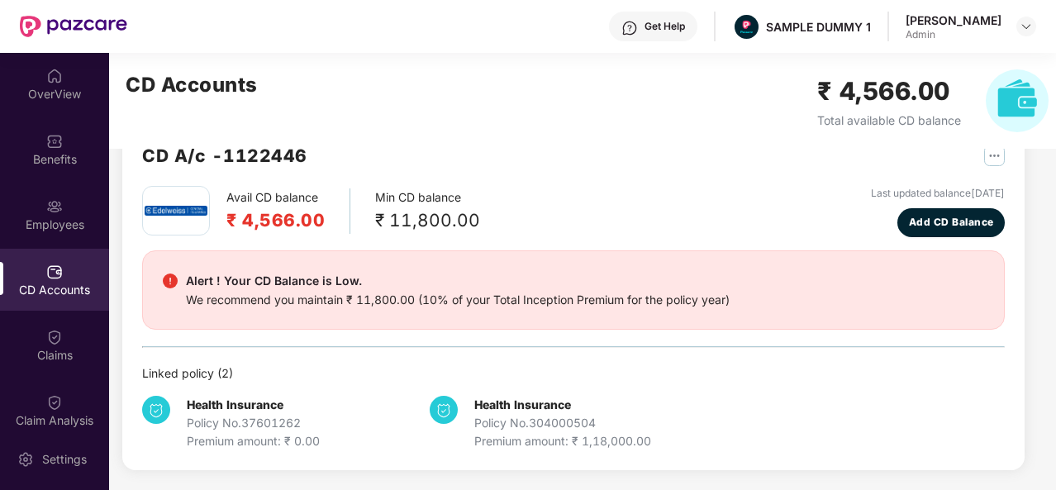
scroll to position [45, 0]
